Goal: Check status: Check status

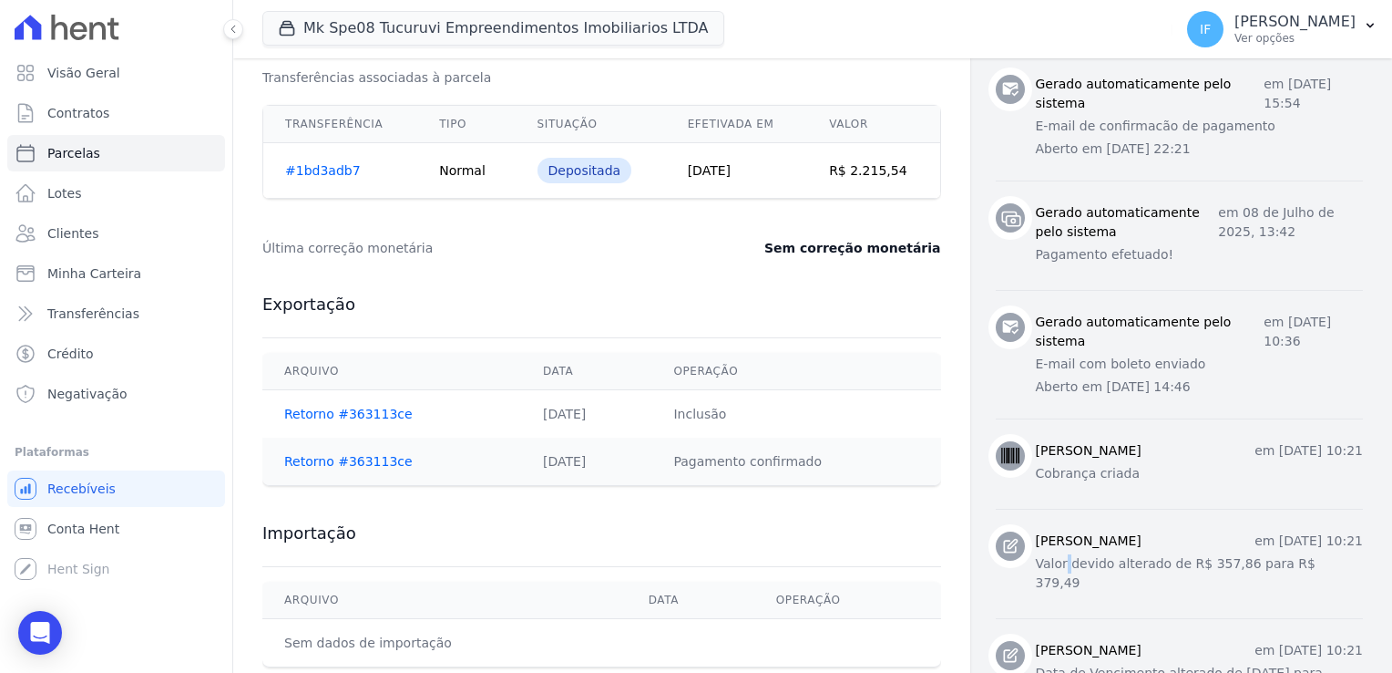
scroll to position [733, 0]
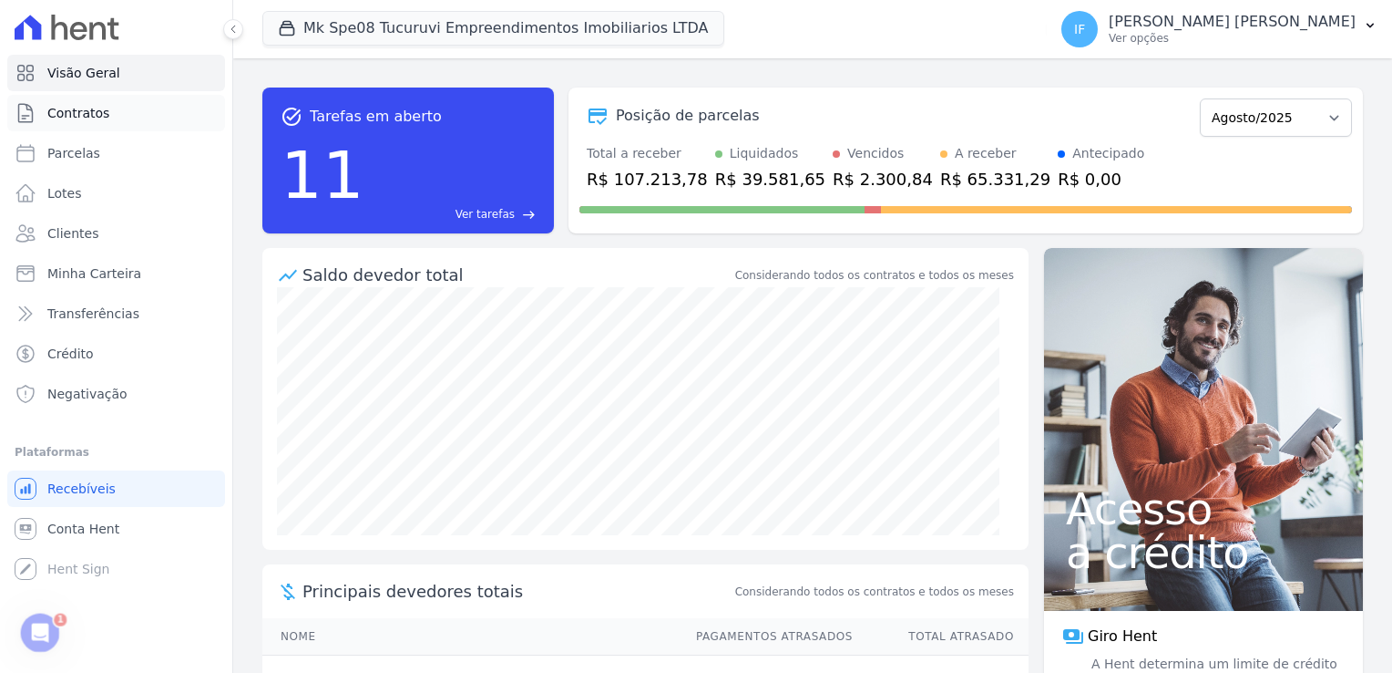
click at [96, 122] on link "Contratos" at bounding box center [116, 113] width 218 height 36
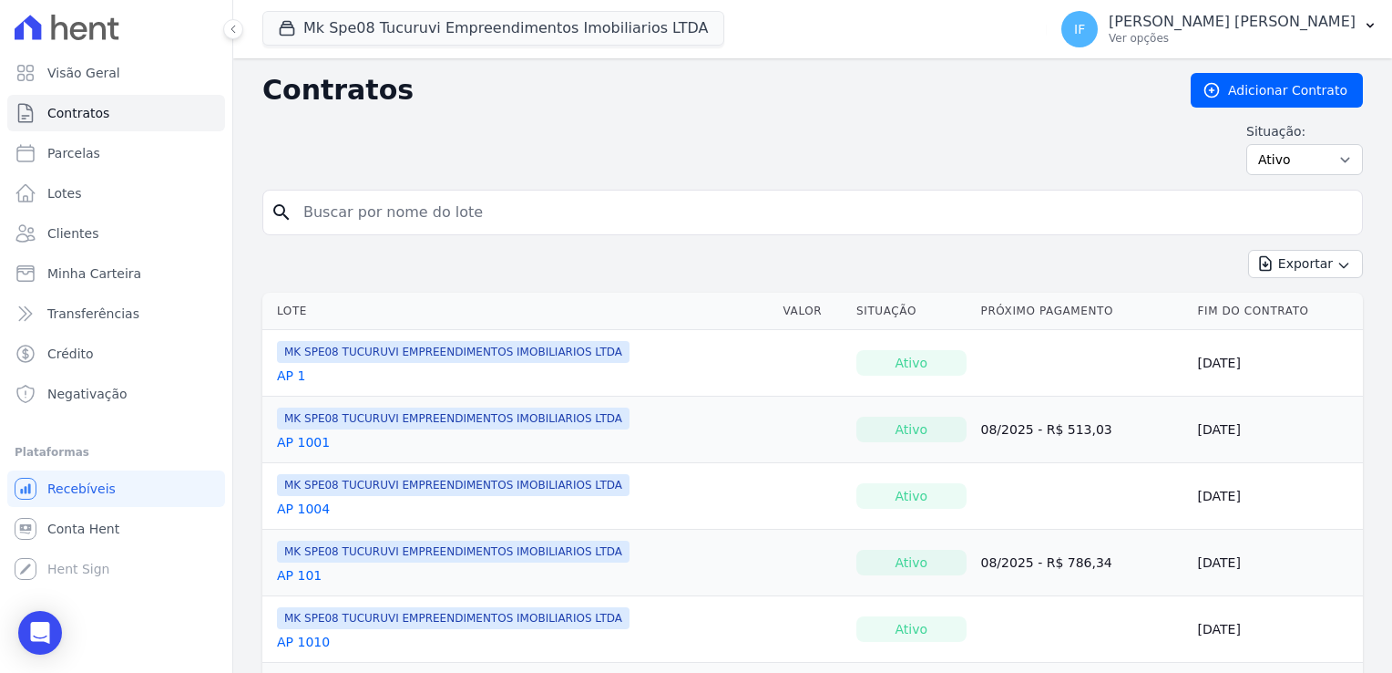
click at [440, 210] on input "search" at bounding box center [824, 212] width 1063 height 36
type input "507"
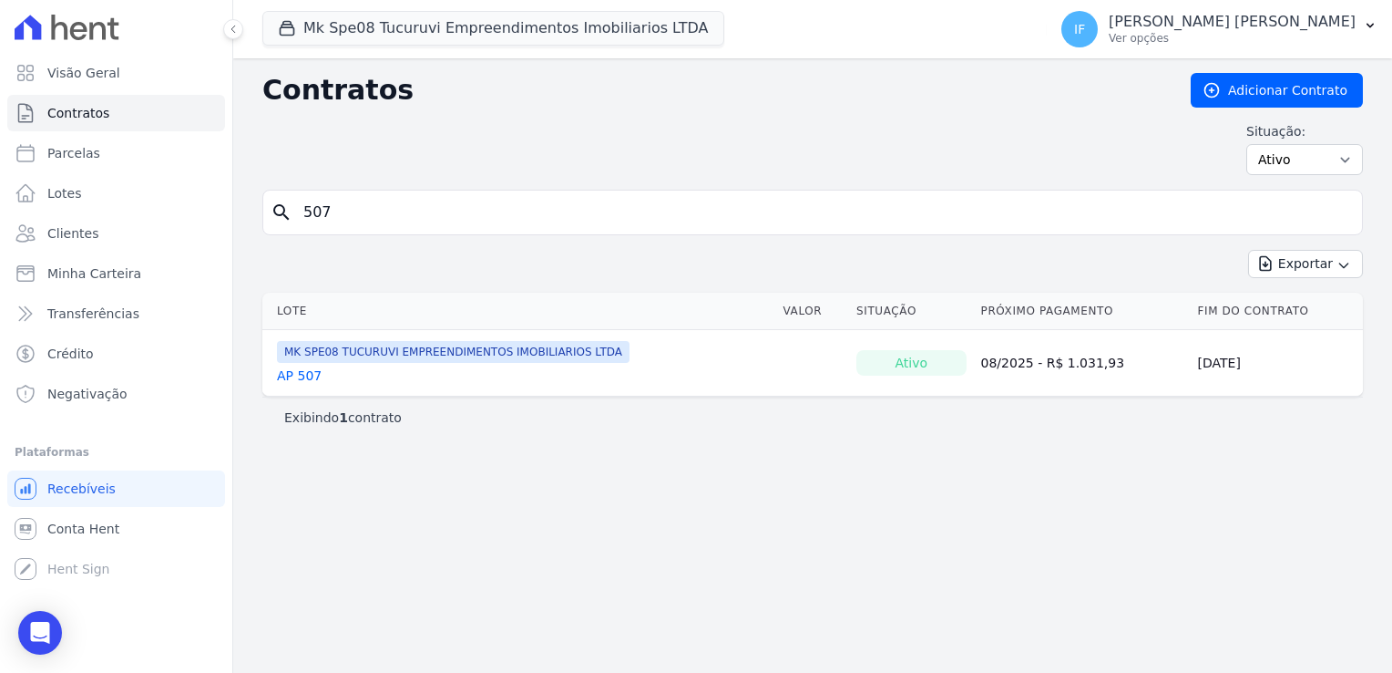
click at [295, 374] on link "AP 507" at bounding box center [299, 375] width 45 height 18
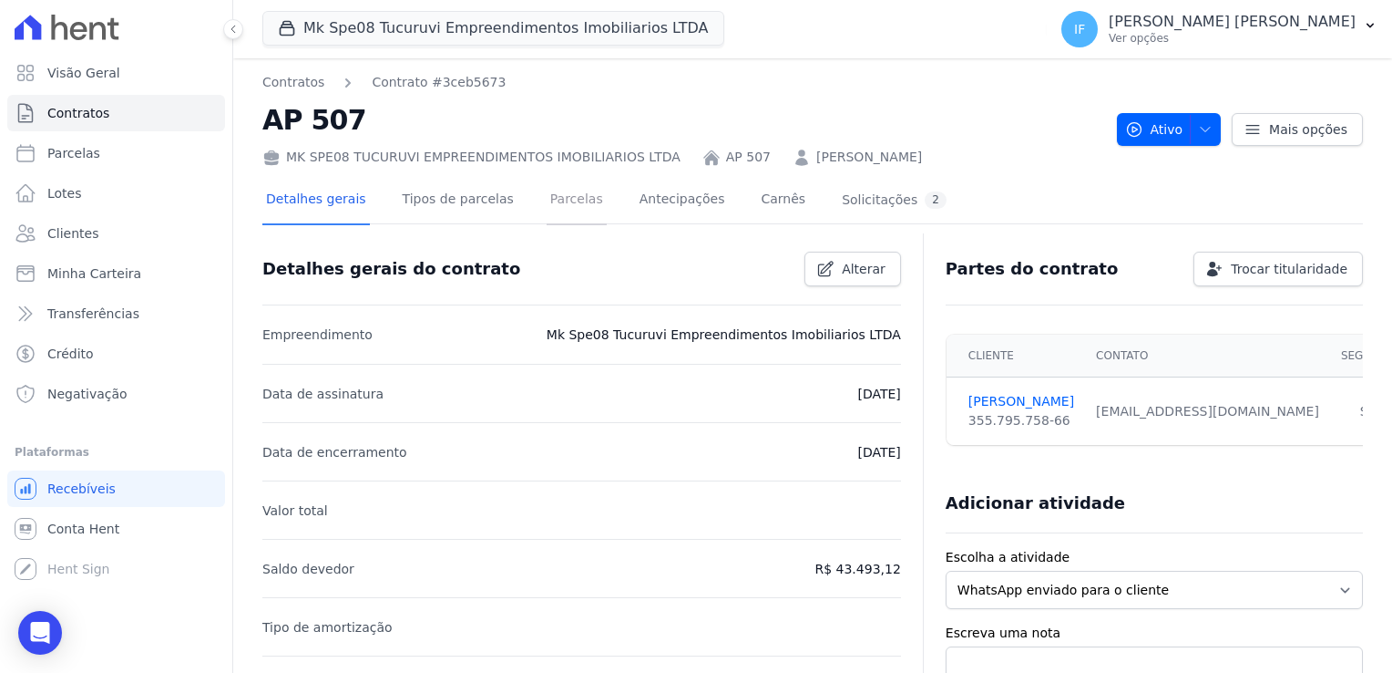
click at [547, 201] on link "Parcelas" at bounding box center [577, 201] width 60 height 48
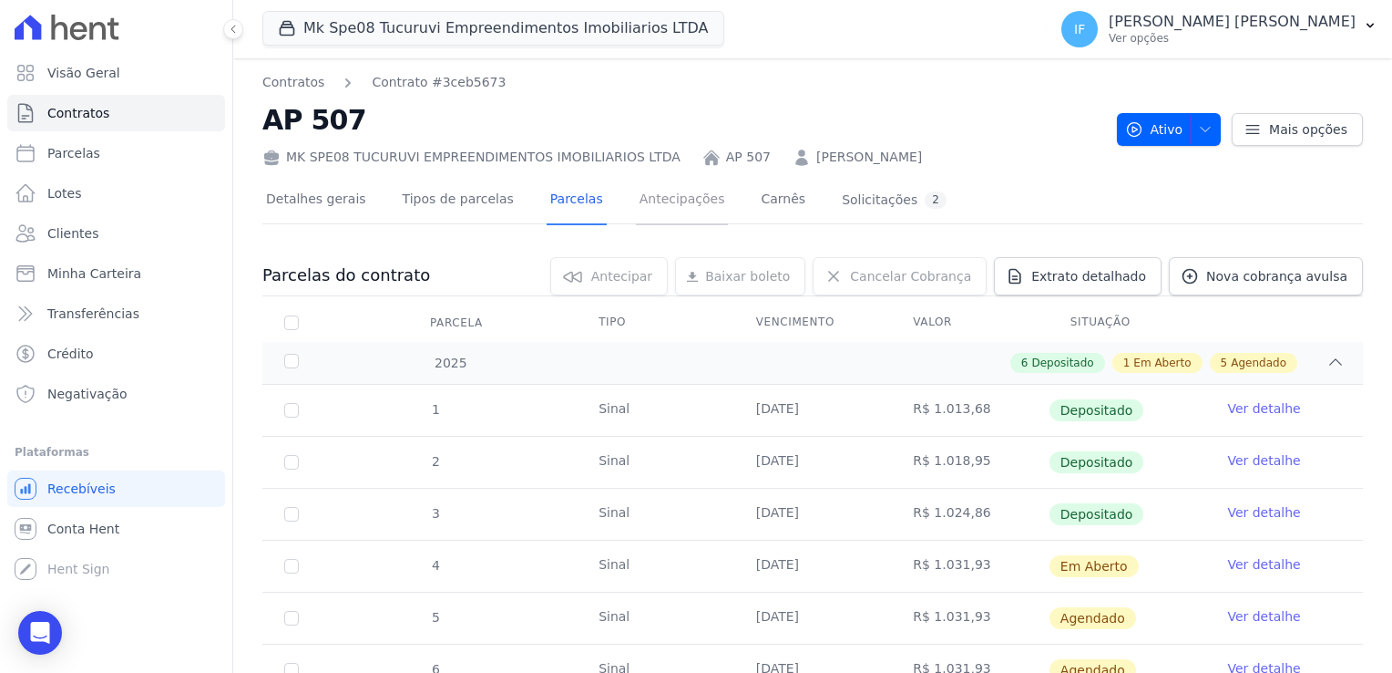
click at [652, 196] on link "Antecipações" at bounding box center [682, 201] width 93 height 48
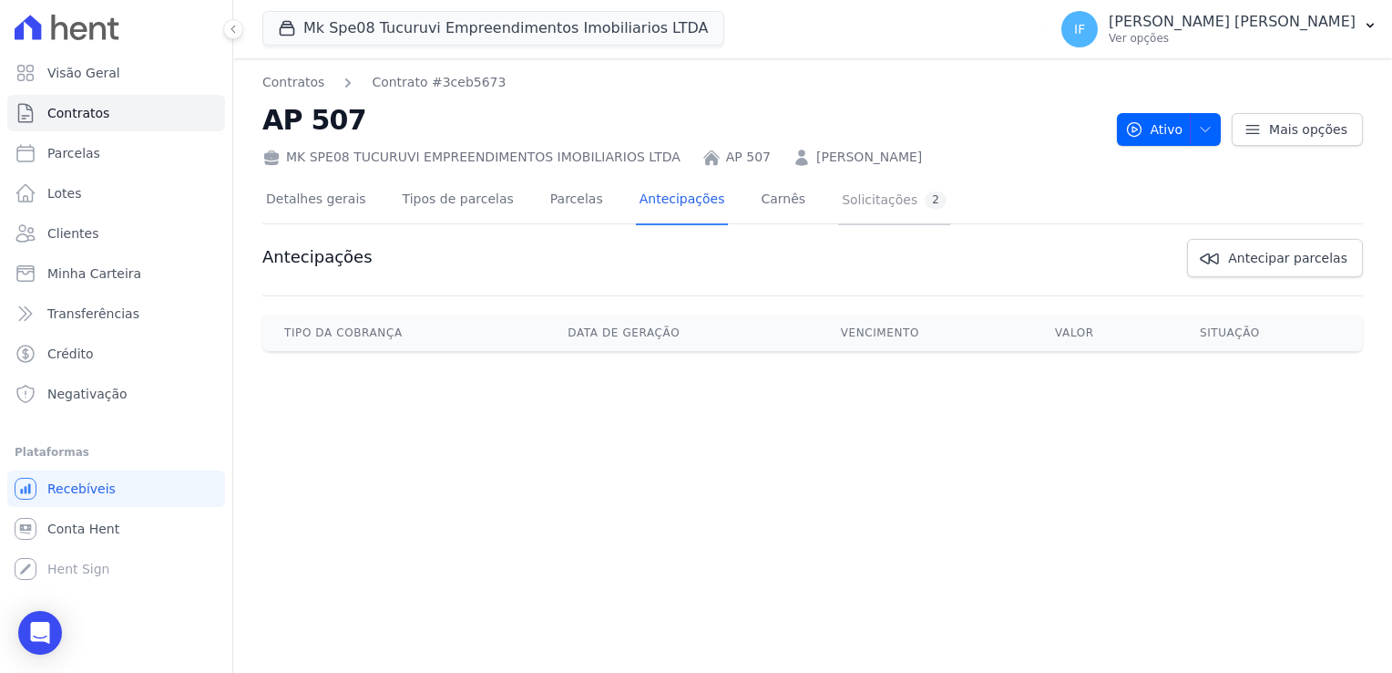
click at [842, 198] on div "Solicitações 2" at bounding box center [894, 199] width 105 height 17
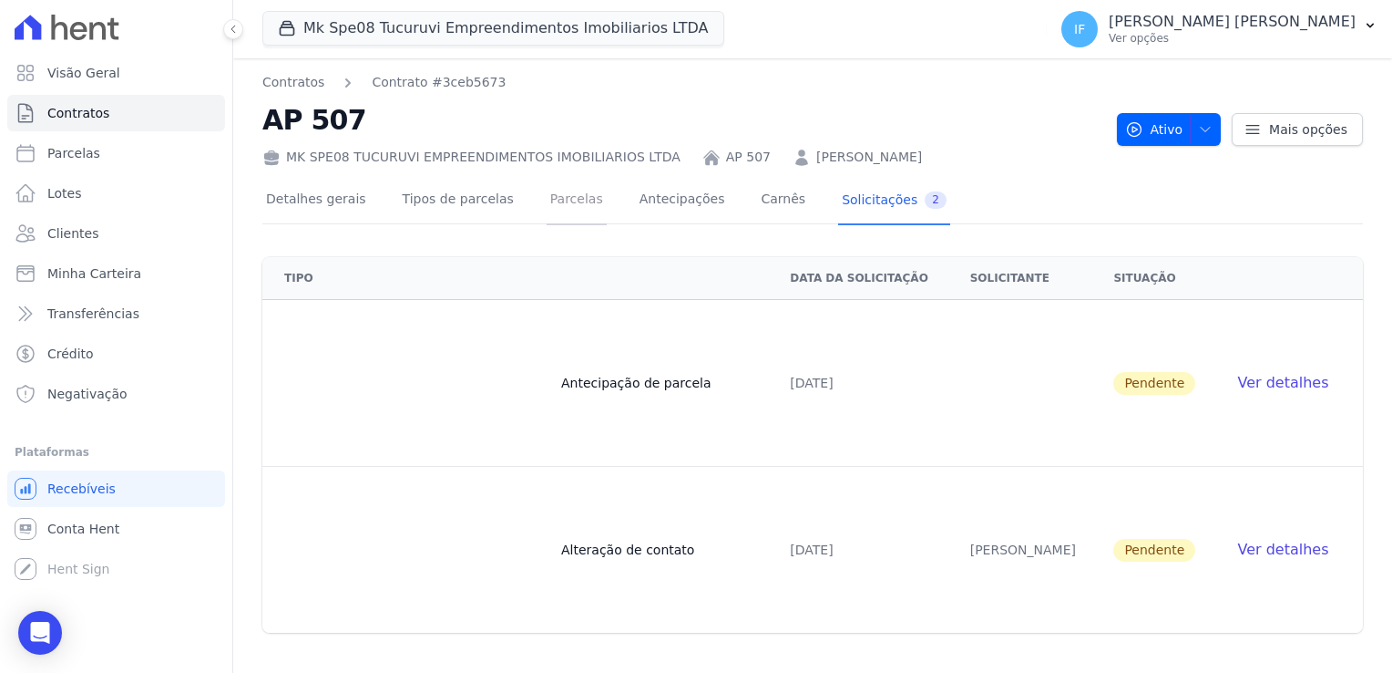
click at [547, 202] on link "Parcelas" at bounding box center [577, 201] width 60 height 48
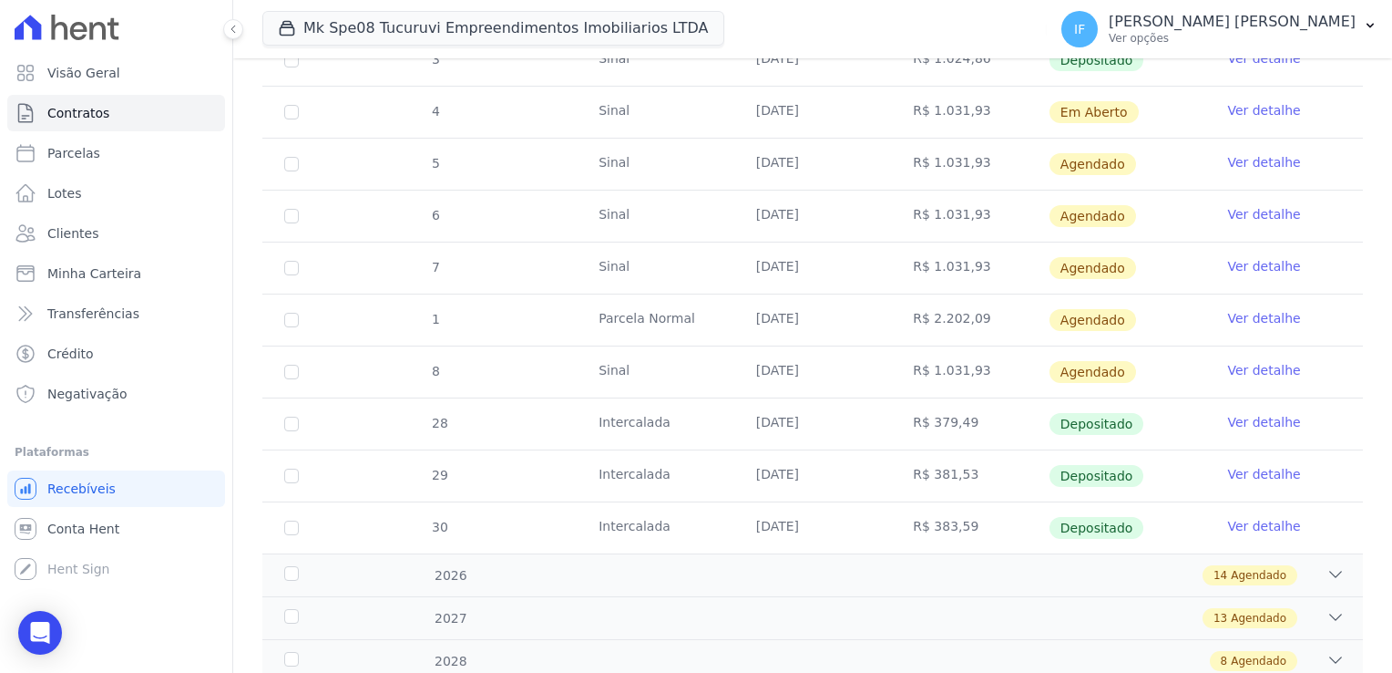
scroll to position [422, 0]
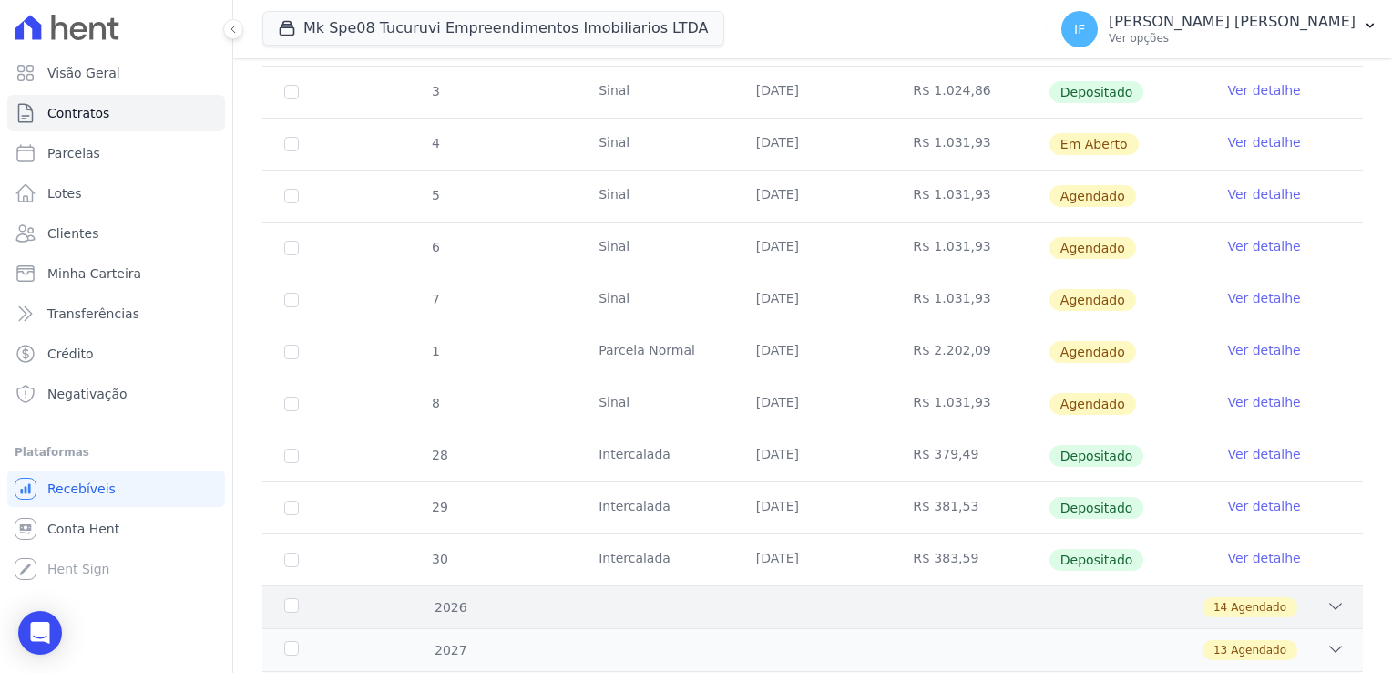
click at [1231, 609] on span "Agendado" at bounding box center [1259, 607] width 56 height 16
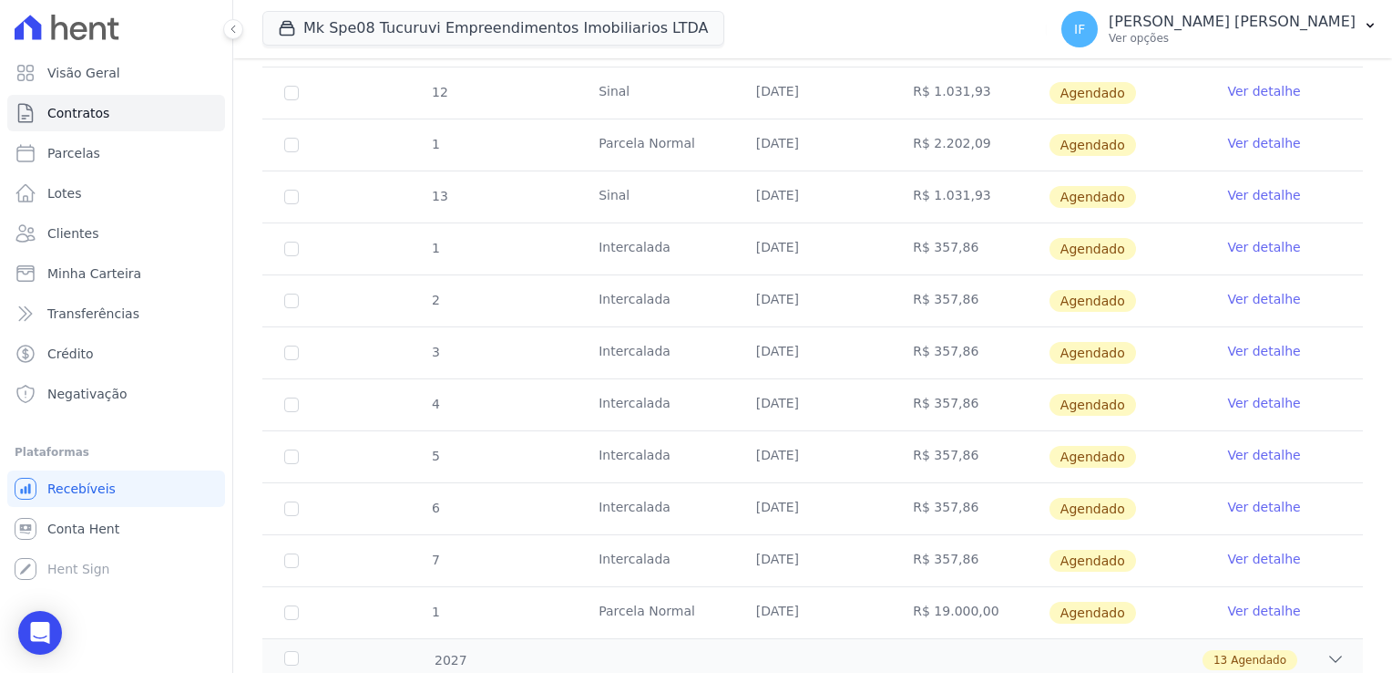
scroll to position [1238, 0]
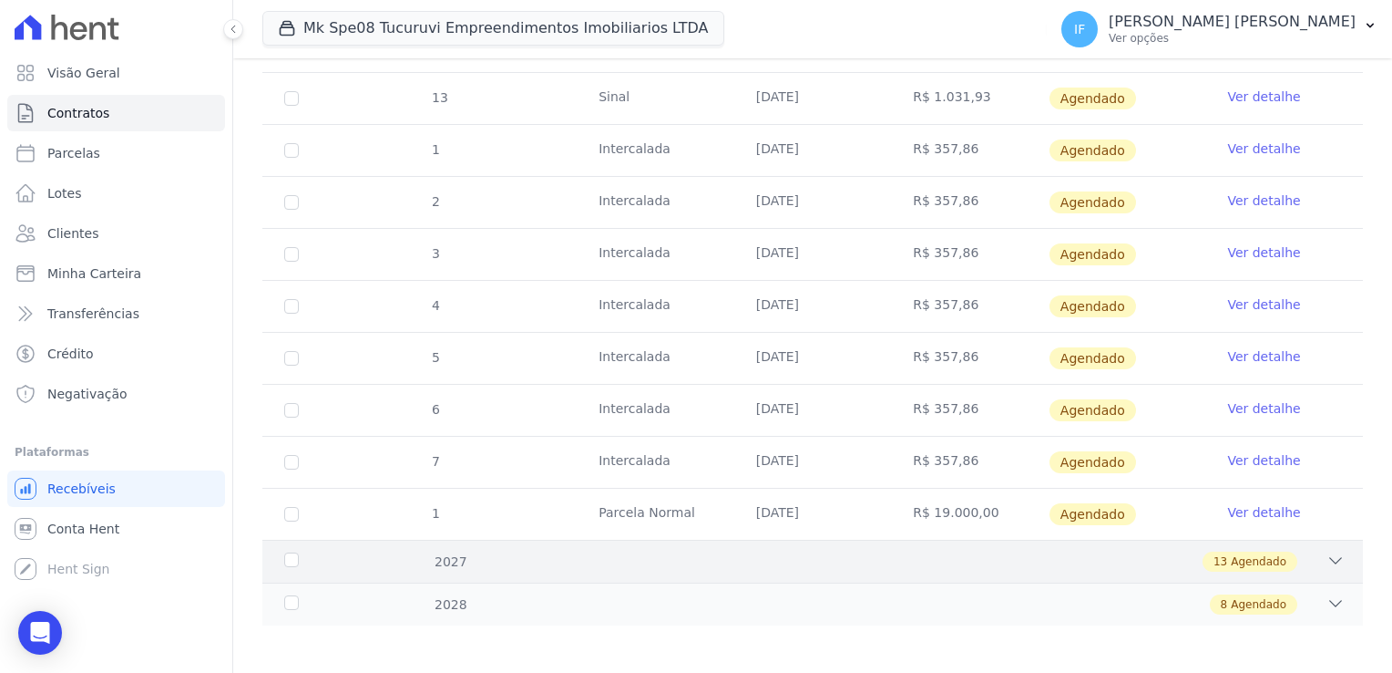
click at [1265, 554] on span "Agendado" at bounding box center [1259, 561] width 56 height 16
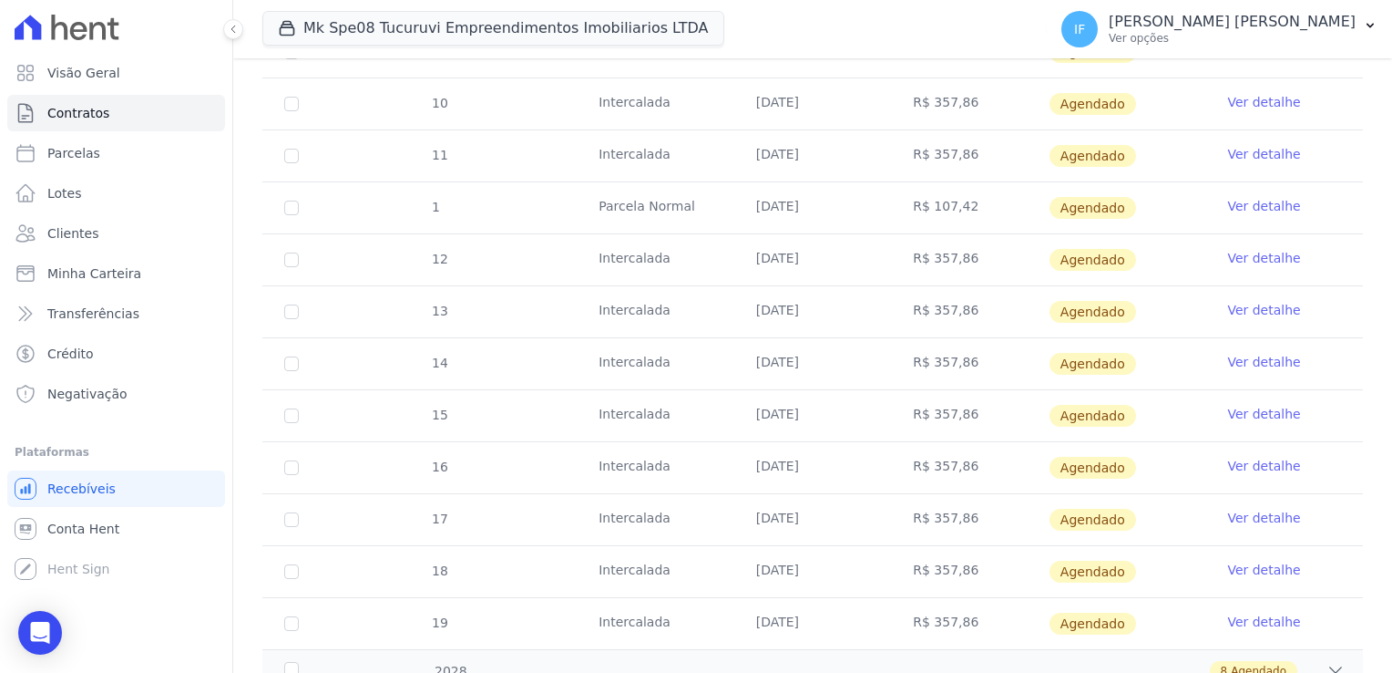
scroll to position [1910, 0]
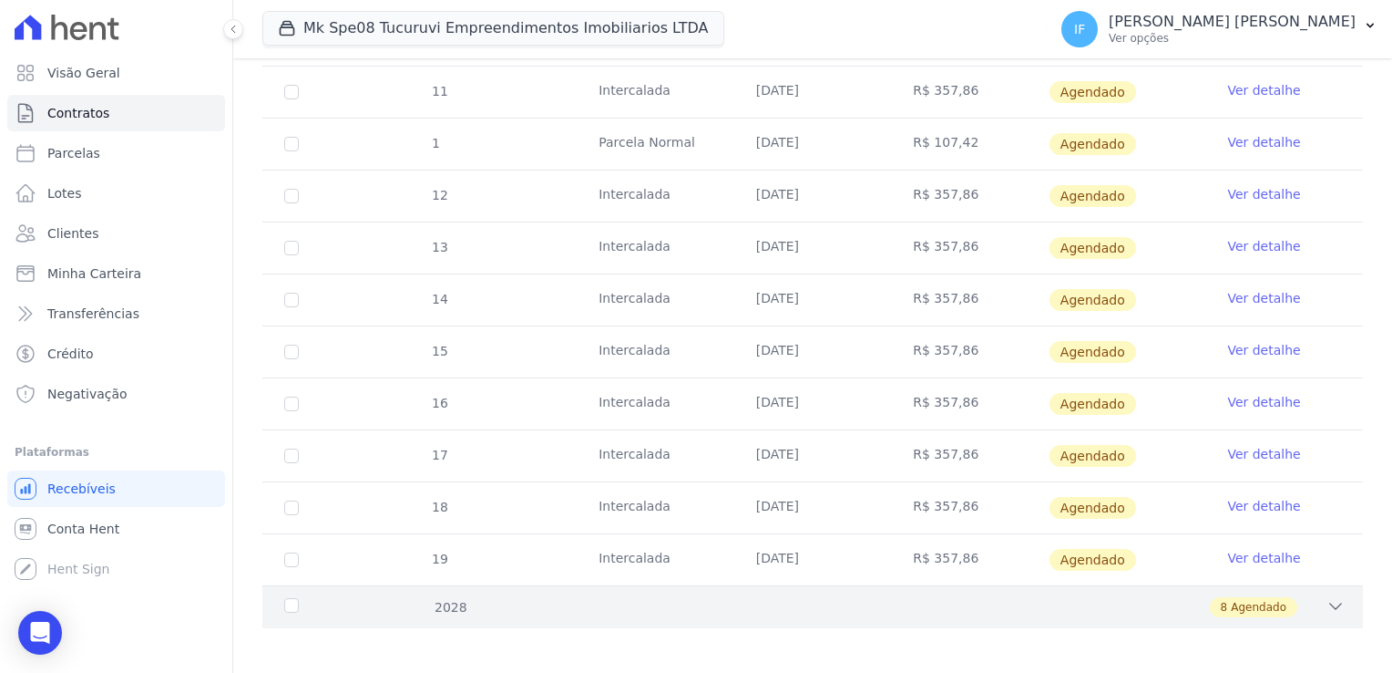
click at [1266, 602] on span "Agendado" at bounding box center [1259, 607] width 56 height 16
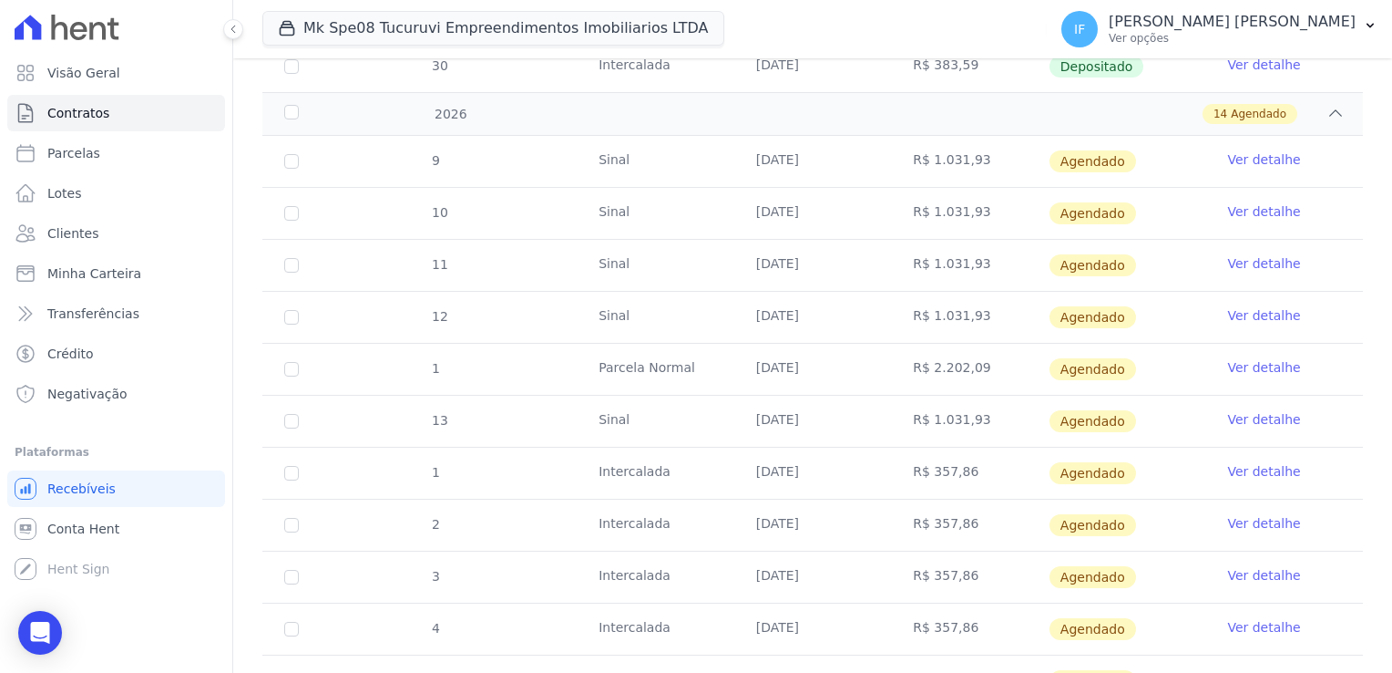
scroll to position [958, 0]
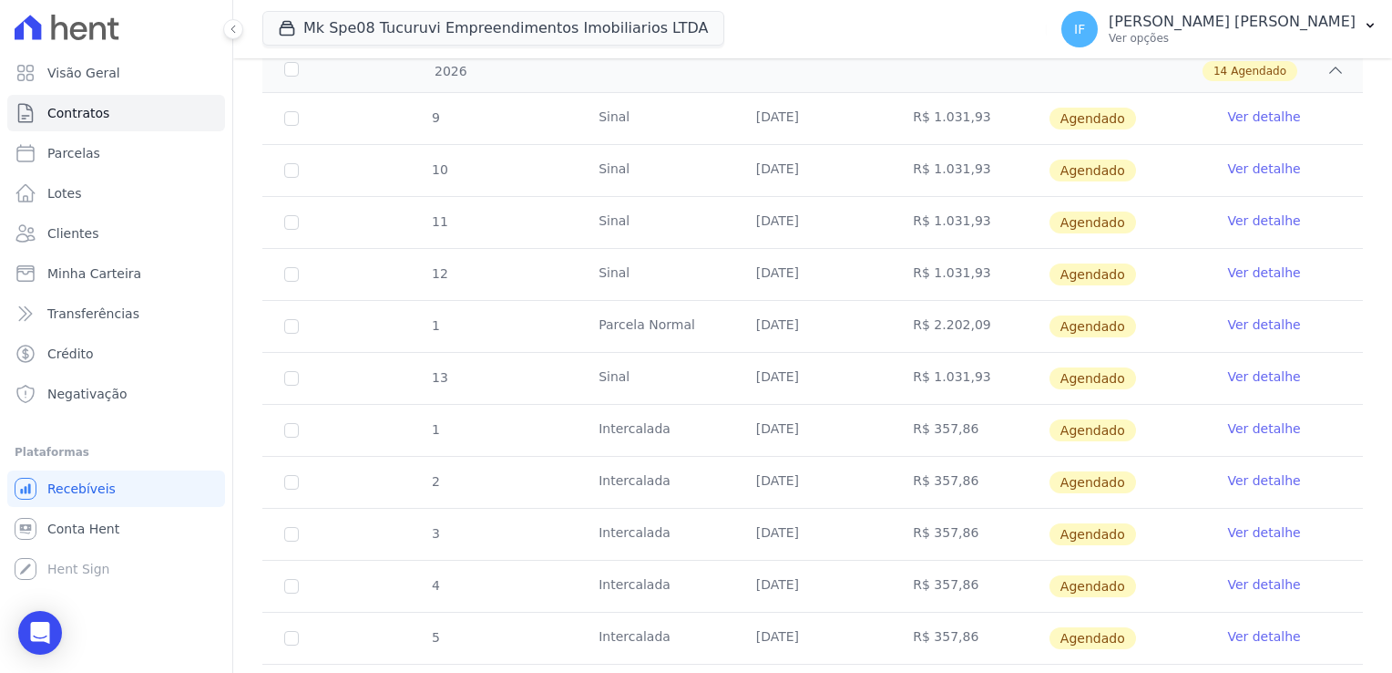
drag, startPoint x: 601, startPoint y: 428, endPoint x: 1302, endPoint y: 537, distance: 709.1
click at [1302, 537] on tbody "9 [GEOGRAPHIC_DATA] [DATE] R$ 1.031,93 [GEOGRAPHIC_DATA] Ver detalhe 10 [GEOGRA…" at bounding box center [812, 456] width 1101 height 726
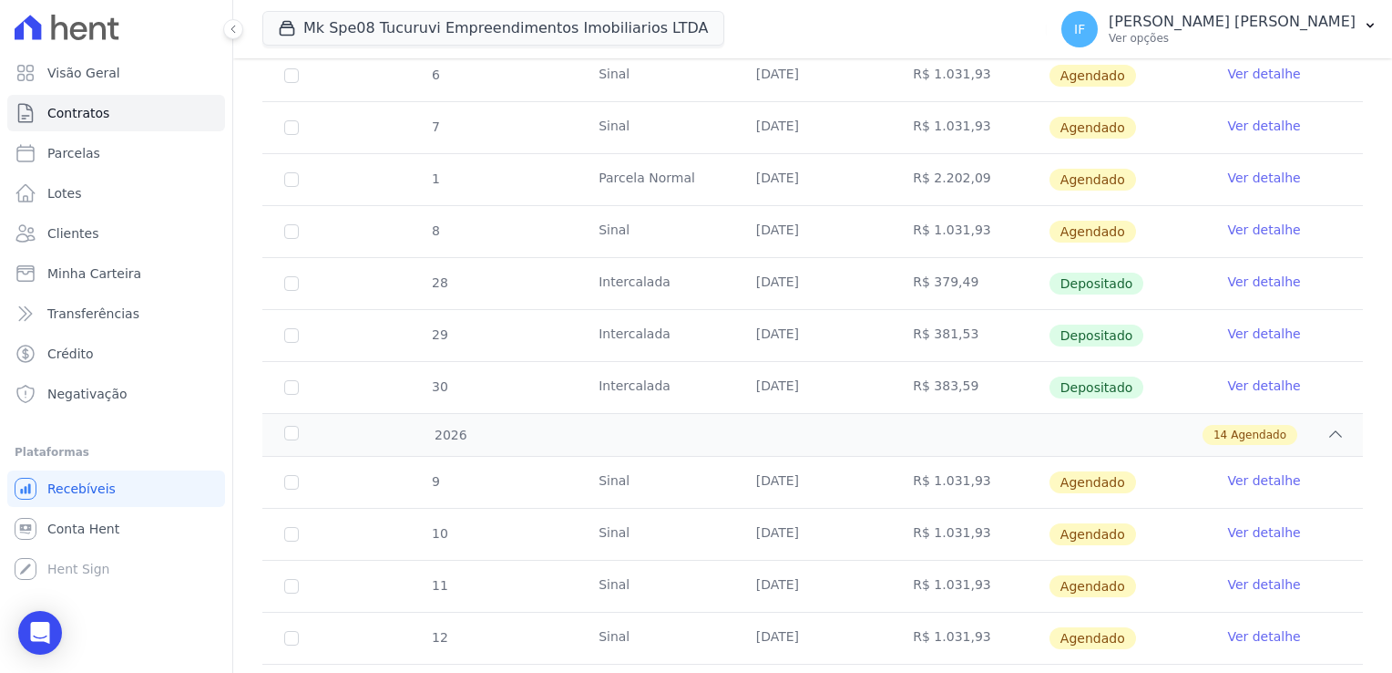
scroll to position [593, 0]
click at [1265, 279] on link "Ver detalhe" at bounding box center [1264, 282] width 73 height 18
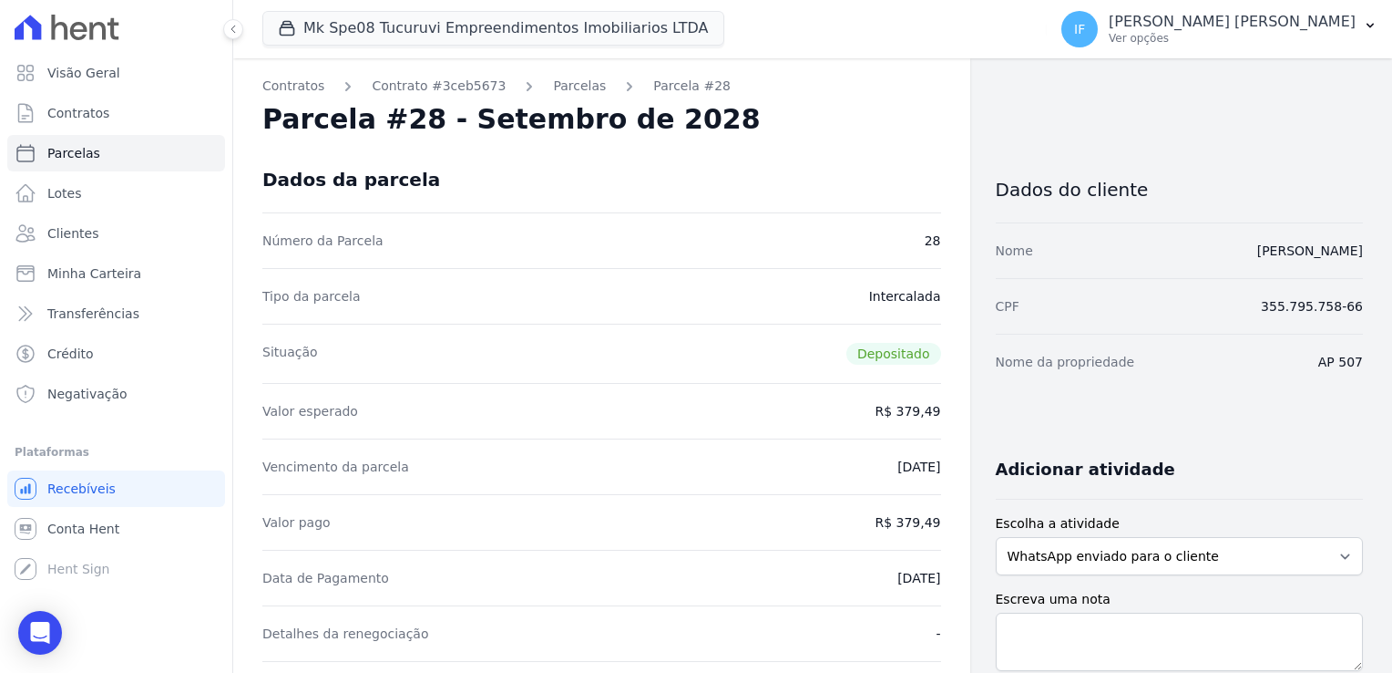
click at [744, 465] on div "Vencimento da parcela [DATE]" at bounding box center [601, 466] width 679 height 56
click at [553, 77] on link "Parcelas" at bounding box center [579, 86] width 53 height 19
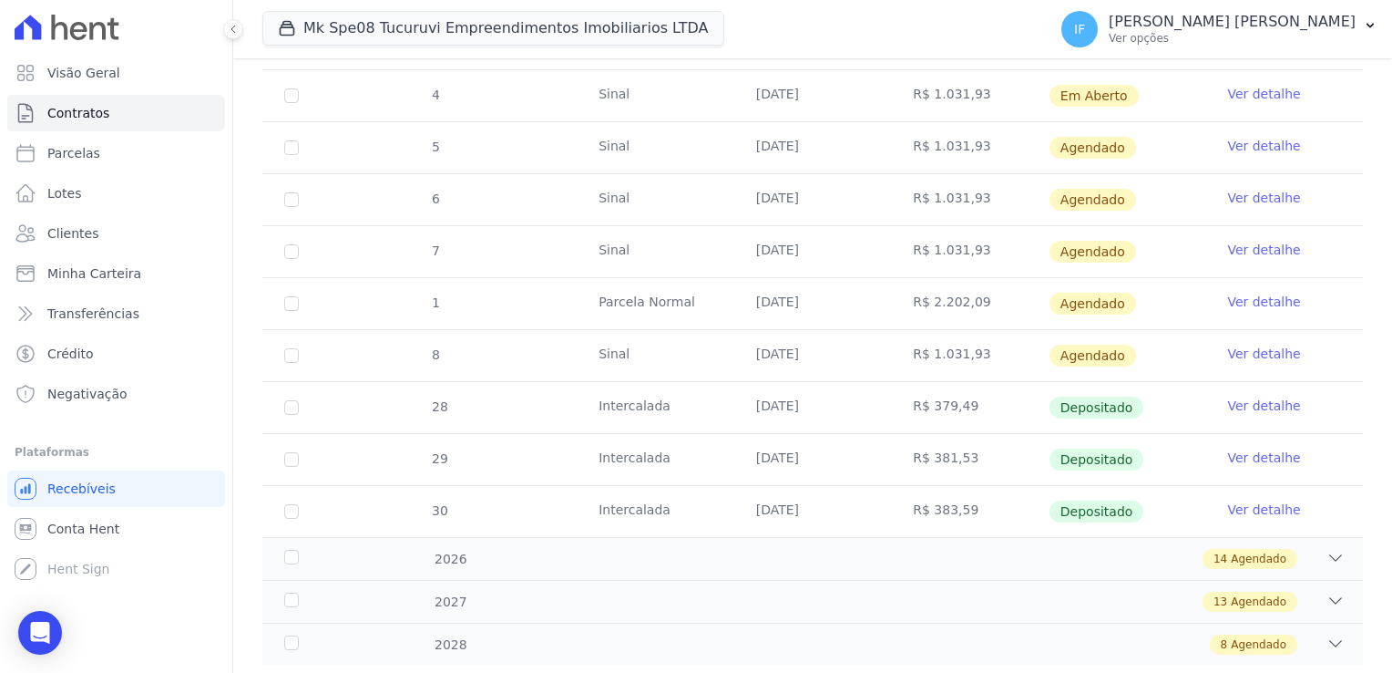
scroll to position [513, 0]
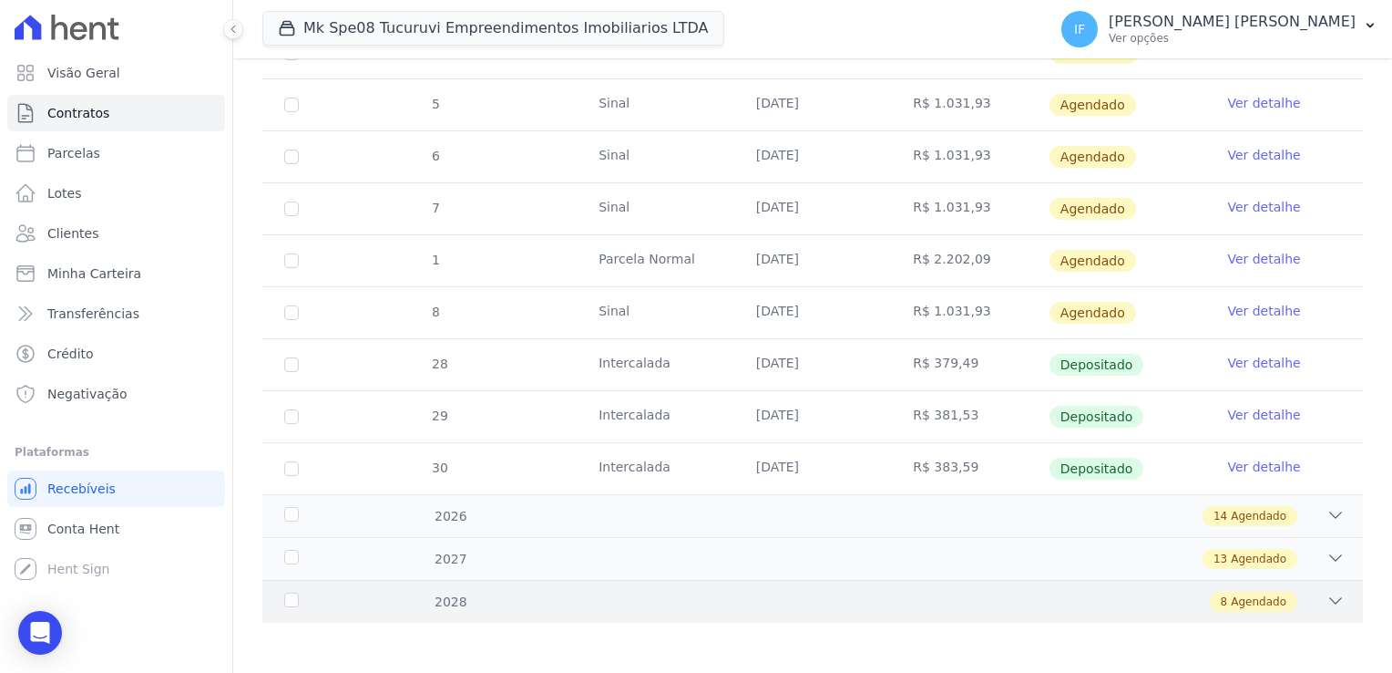
click at [1272, 597] on div "8 Agendado" at bounding box center [1253, 601] width 87 height 20
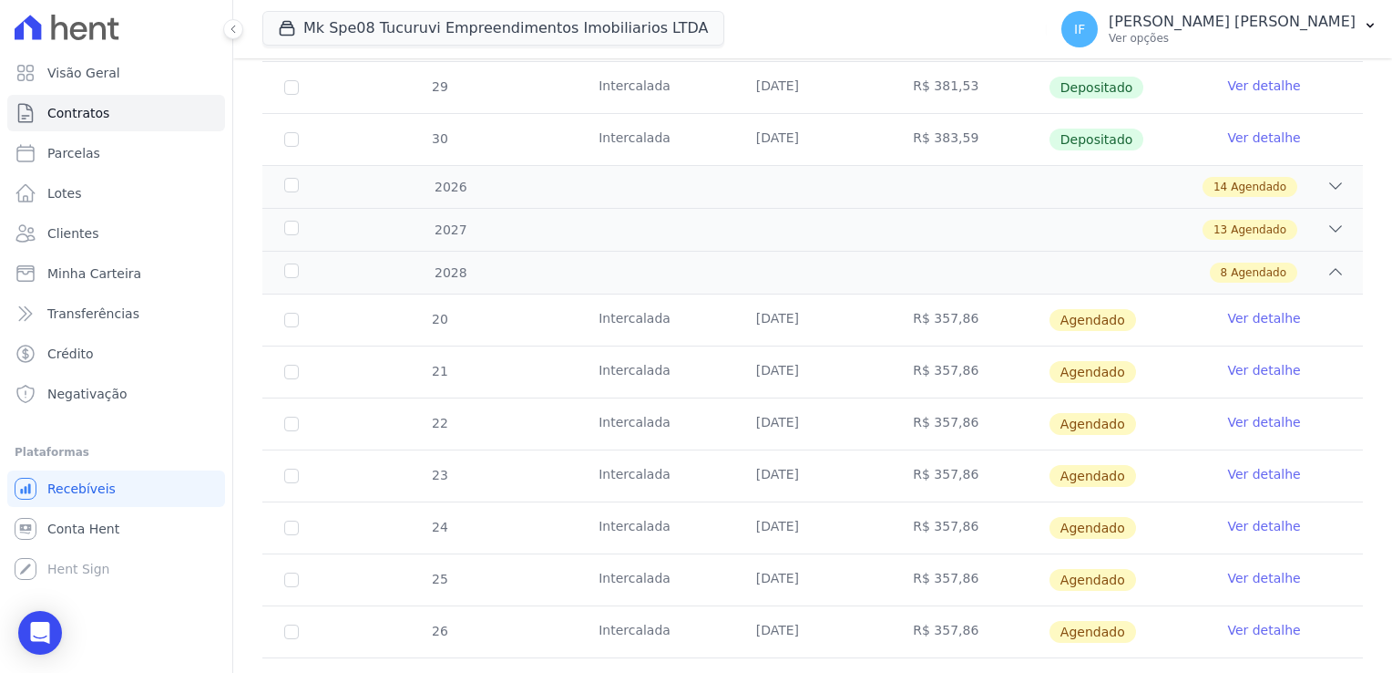
scroll to position [745, 0]
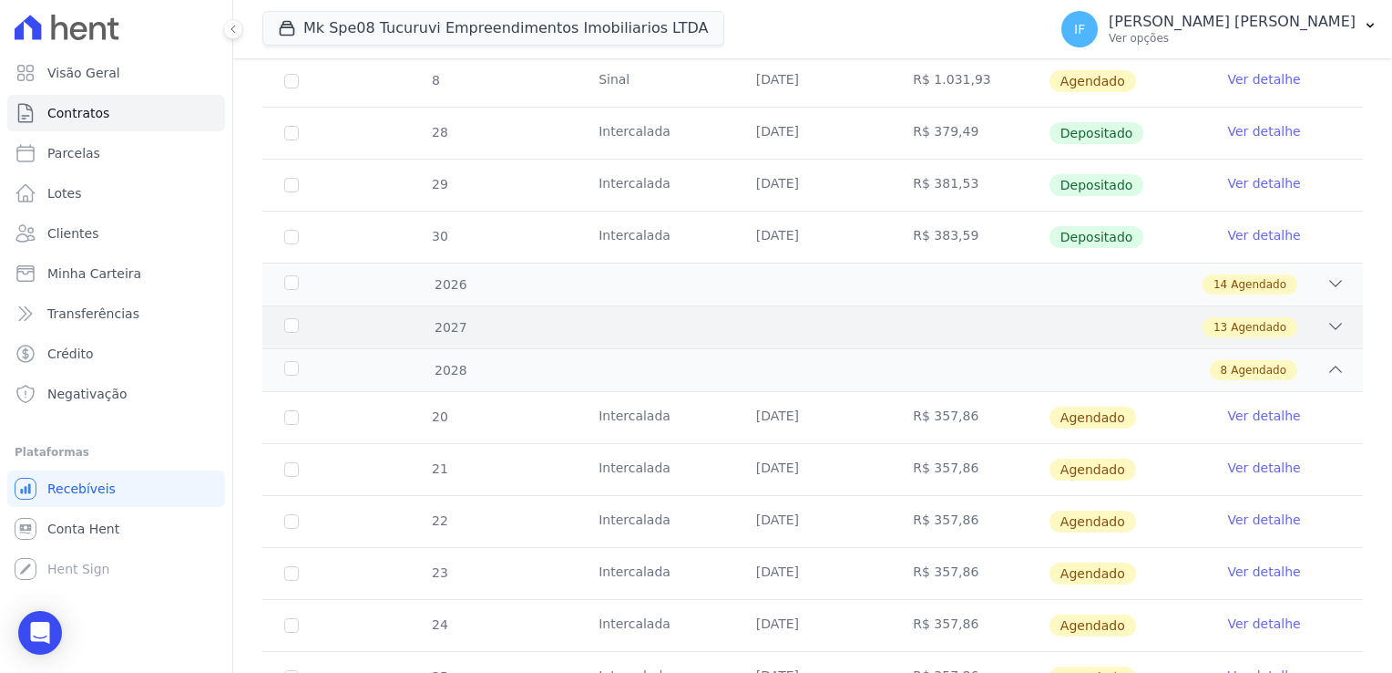
click at [1305, 324] on div "13 Agendado" at bounding box center [866, 327] width 957 height 20
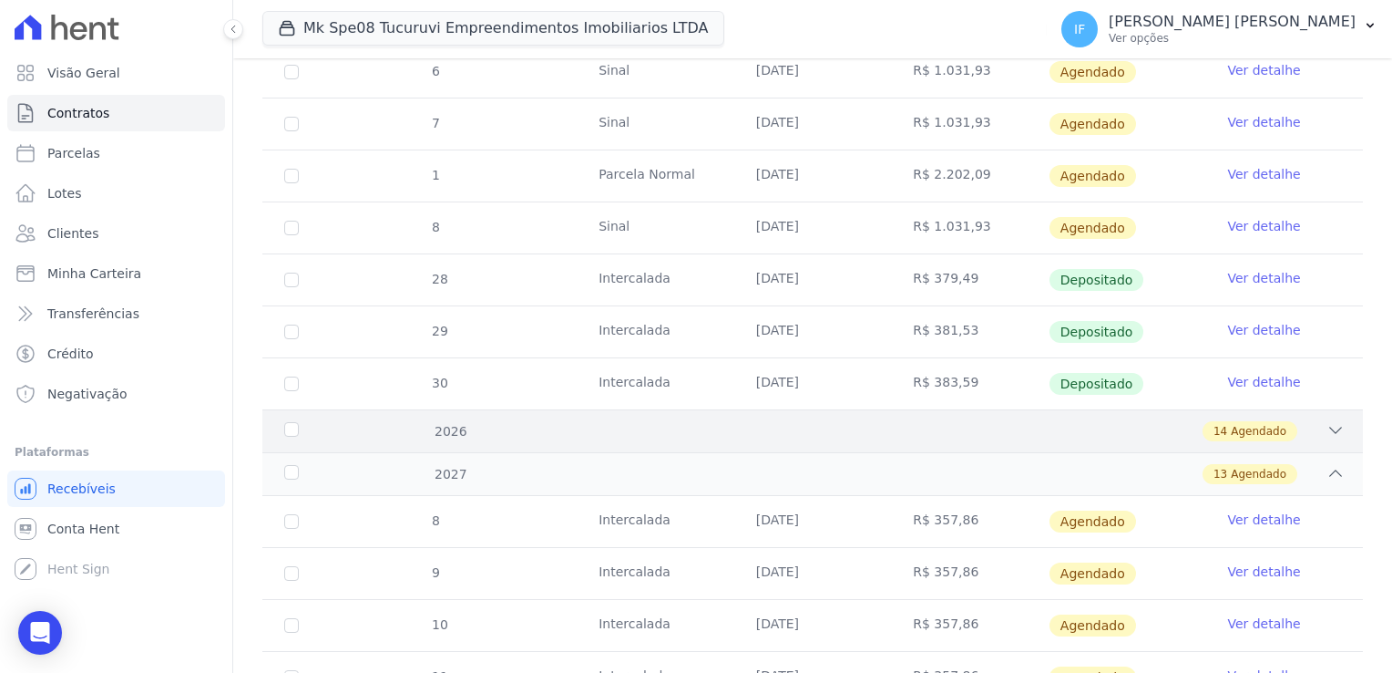
scroll to position [598, 0]
click at [1327, 425] on icon at bounding box center [1336, 430] width 18 height 18
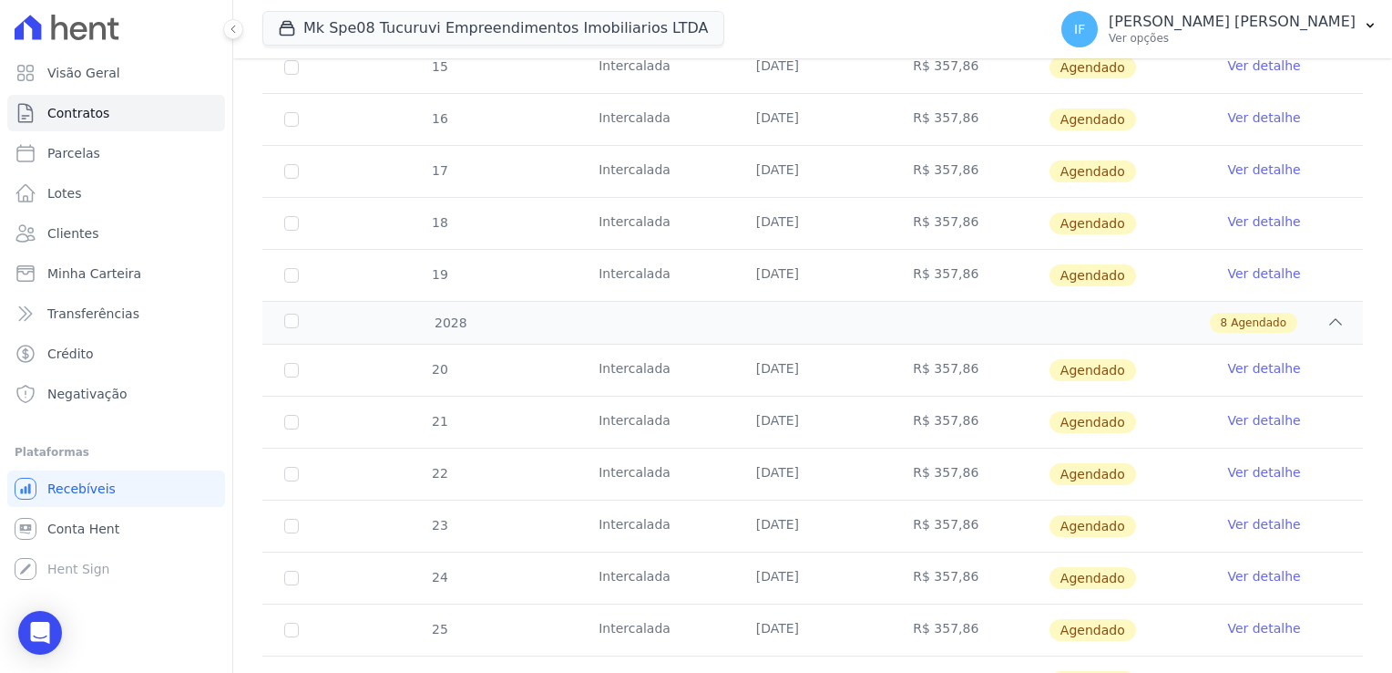
scroll to position [2325, 0]
